Goal: Task Accomplishment & Management: Complete application form

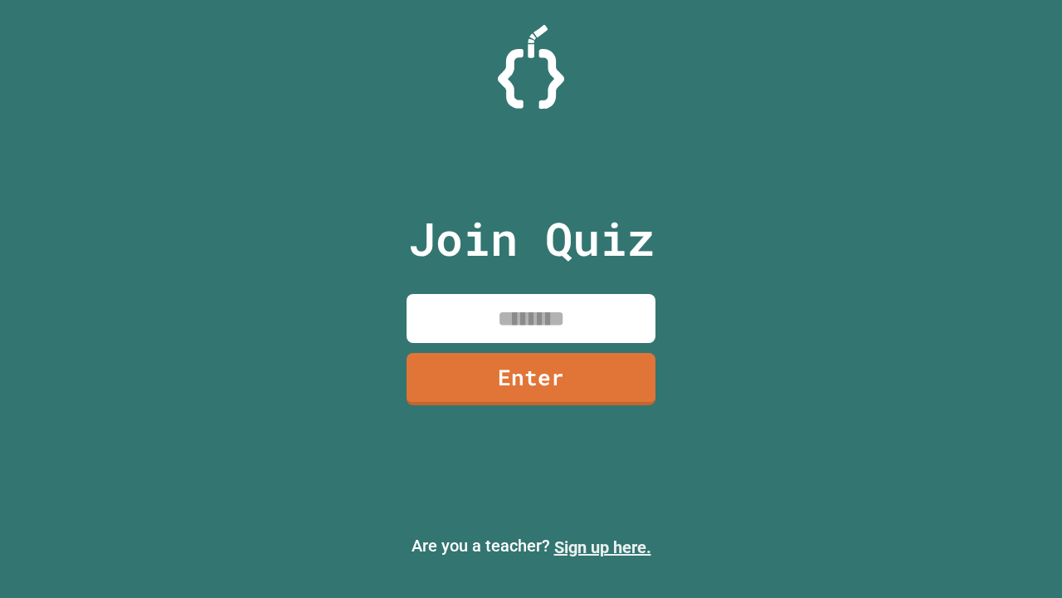
click at [603, 547] on link "Sign up here." at bounding box center [602, 547] width 97 height 20
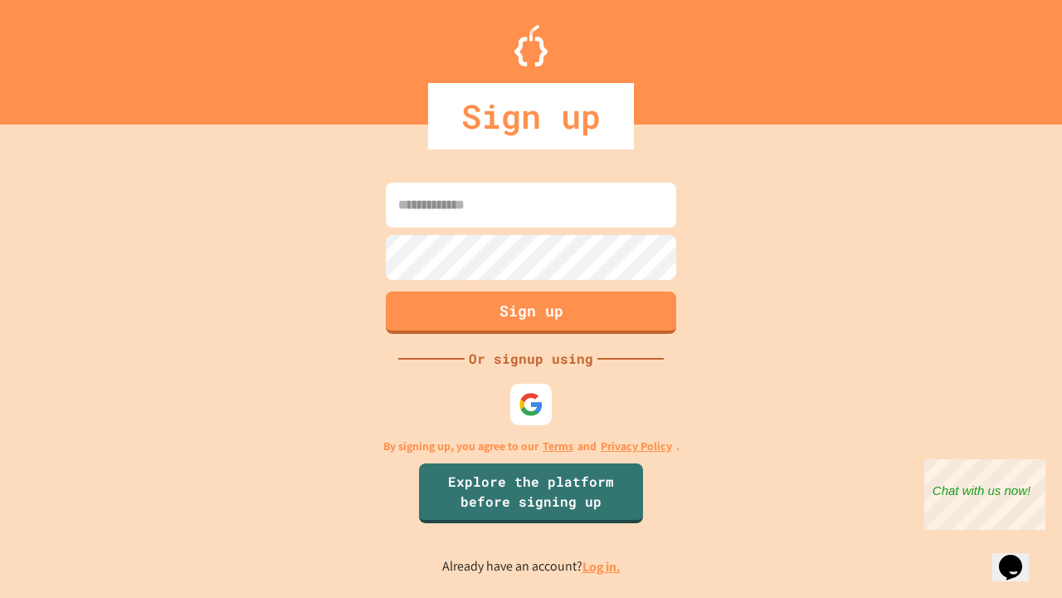
click at [603, 566] on link "Log in." at bounding box center [602, 566] width 38 height 17
